Goal: Task Accomplishment & Management: Complete application form

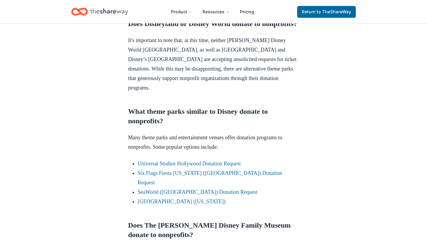
scroll to position [285, 0]
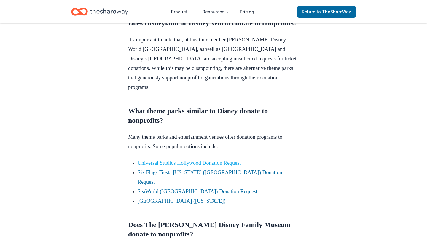
click at [178, 166] on link "Universal Studios Hollywood Donation Request" at bounding box center [189, 163] width 103 height 6
click at [159, 201] on link "[GEOGRAPHIC_DATA] ([US_STATE])" at bounding box center [182, 201] width 88 height 6
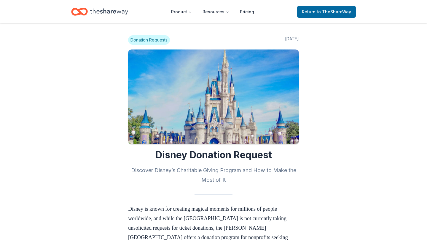
scroll to position [0, 0]
click at [328, 12] on span "to TheShareWay" at bounding box center [334, 11] width 34 height 5
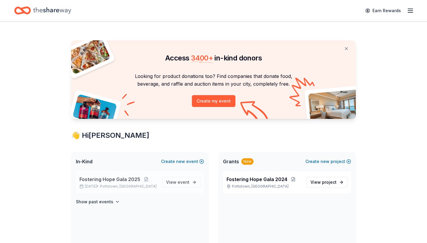
click at [122, 180] on span "Fostering Hope Gala 2025" at bounding box center [109, 179] width 61 height 7
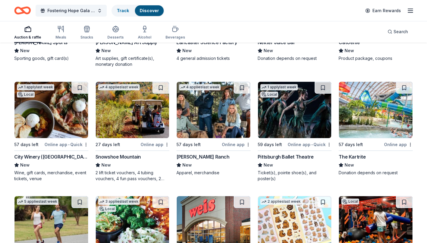
scroll to position [1841, 0]
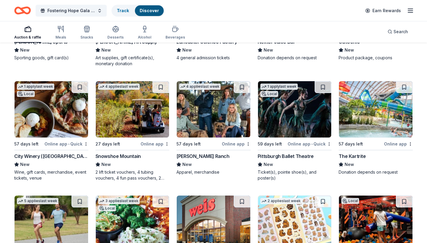
click at [121, 156] on div "Snowshoe Mountain" at bounding box center [117, 156] width 45 height 7
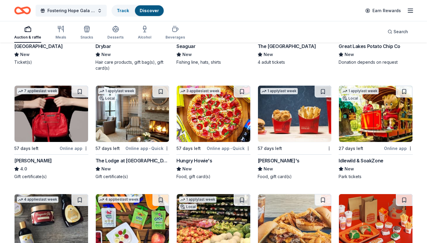
scroll to position [3979, 0]
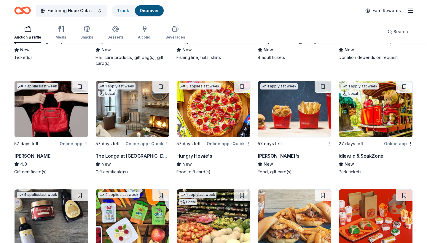
click at [54, 129] on img at bounding box center [52, 109] width 74 height 56
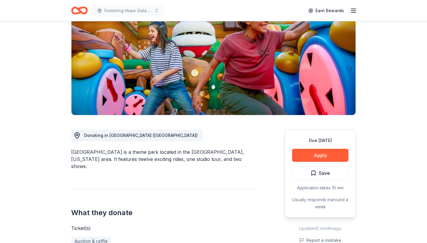
scroll to position [63, 0]
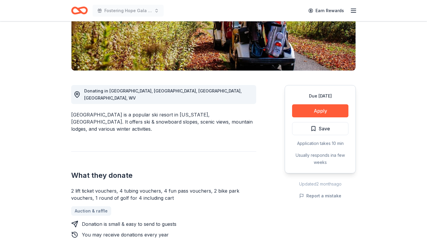
scroll to position [110, 0]
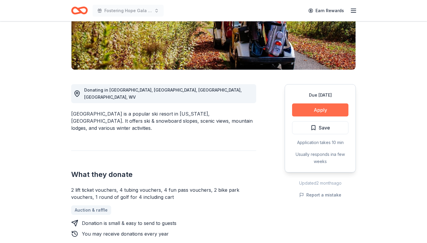
click at [324, 108] on button "Apply" at bounding box center [320, 109] width 56 height 13
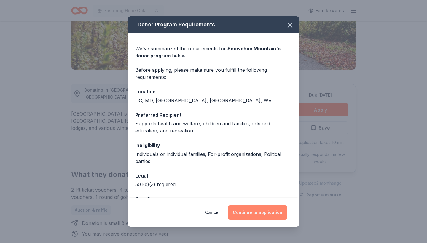
click at [259, 213] on button "Continue to application" at bounding box center [257, 212] width 59 height 14
